Goal: Task Accomplishment & Management: Manage account settings

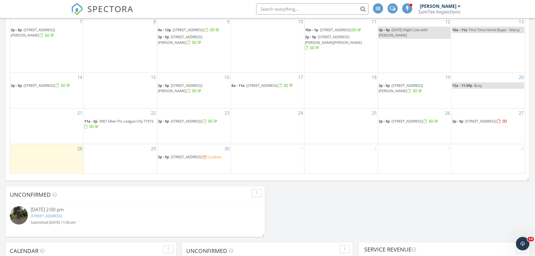
scroll to position [365, 0]
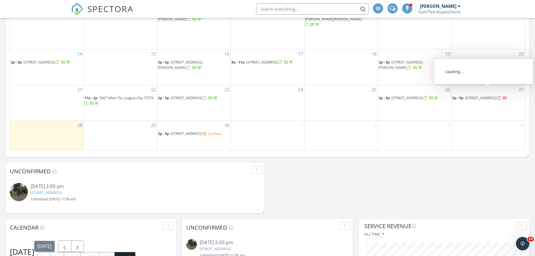
click at [467, 95] on span "504 W Prairie Ave, Eagle Lake 77434" at bounding box center [480, 97] width 31 height 5
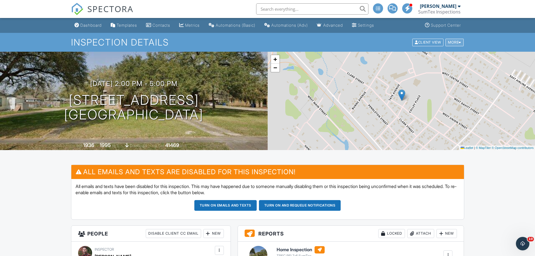
click at [457, 42] on div "More" at bounding box center [455, 42] width 18 height 8
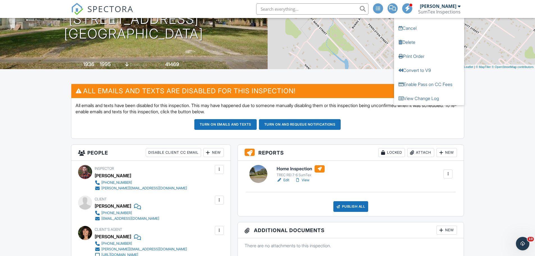
scroll to position [84, 0]
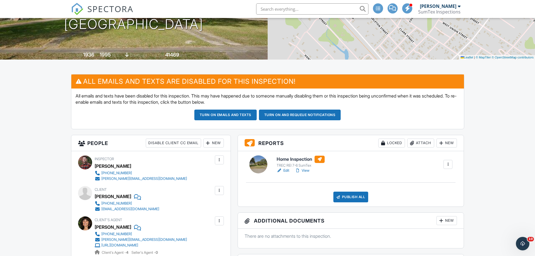
scroll to position [112, 0]
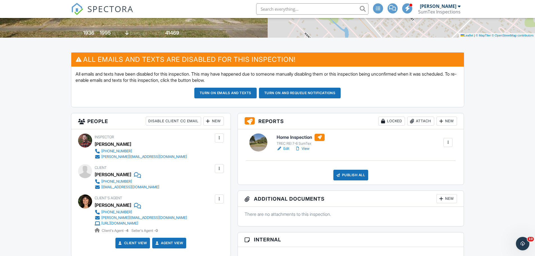
click at [305, 150] on link "View" at bounding box center [302, 149] width 15 height 6
